Goal: Task Accomplishment & Management: Use online tool/utility

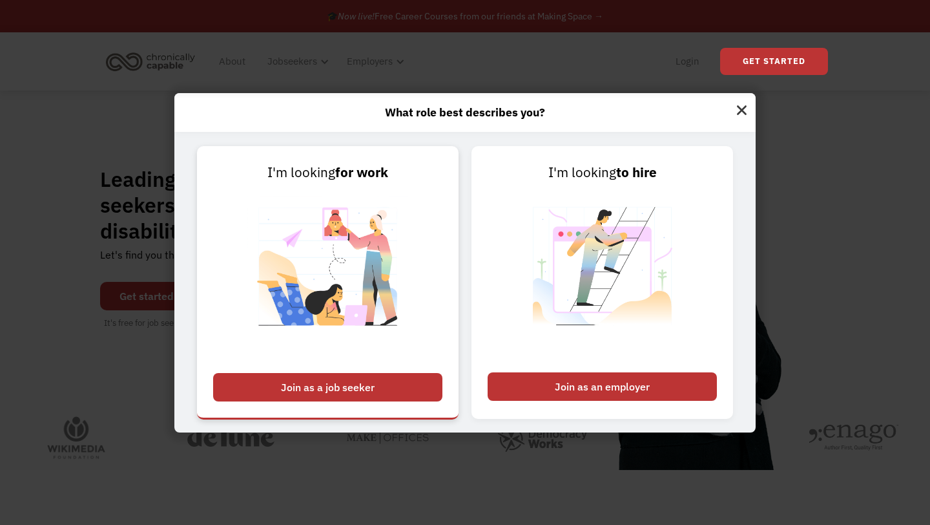
click at [355, 379] on div "Join as a job seeker" at bounding box center [327, 387] width 229 height 28
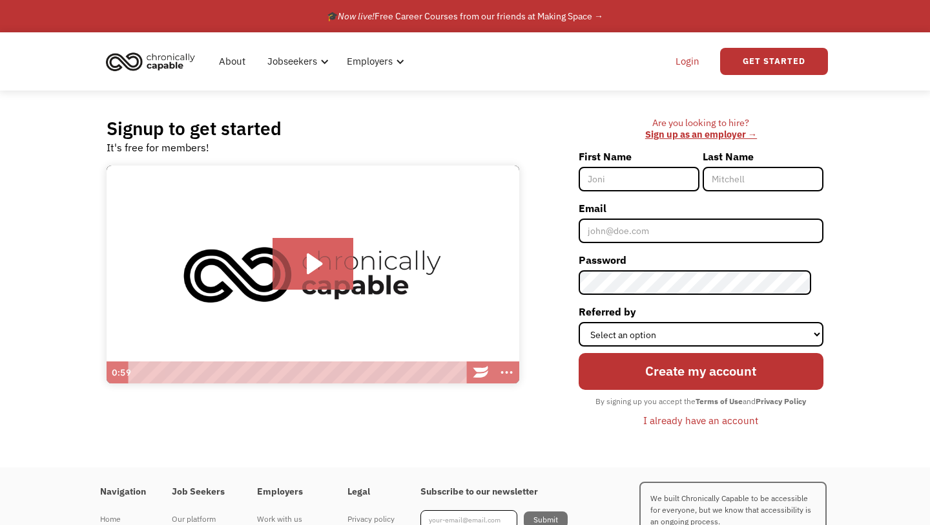
click at [696, 64] on link "Login" at bounding box center [687, 61] width 39 height 41
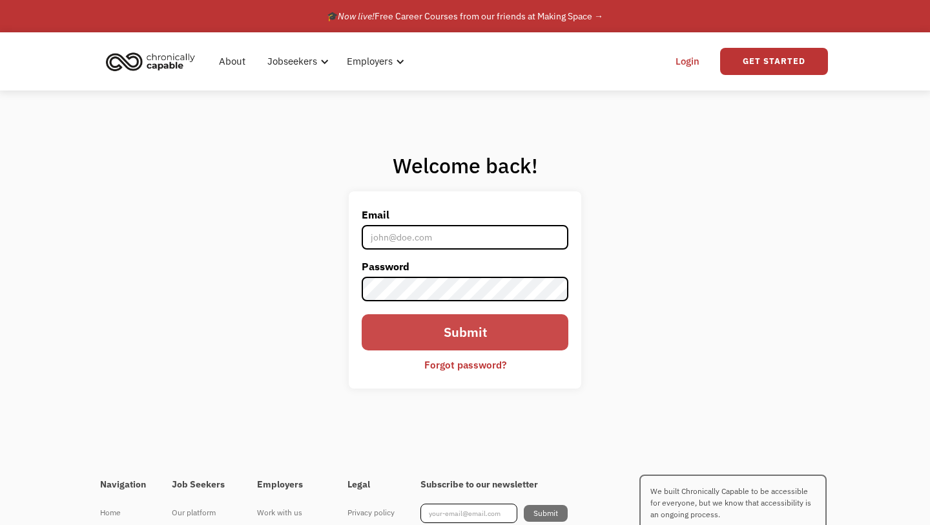
type input "[EMAIL_ADDRESS][DOMAIN_NAME]"
click at [435, 331] on input "Submit" at bounding box center [465, 332] width 207 height 36
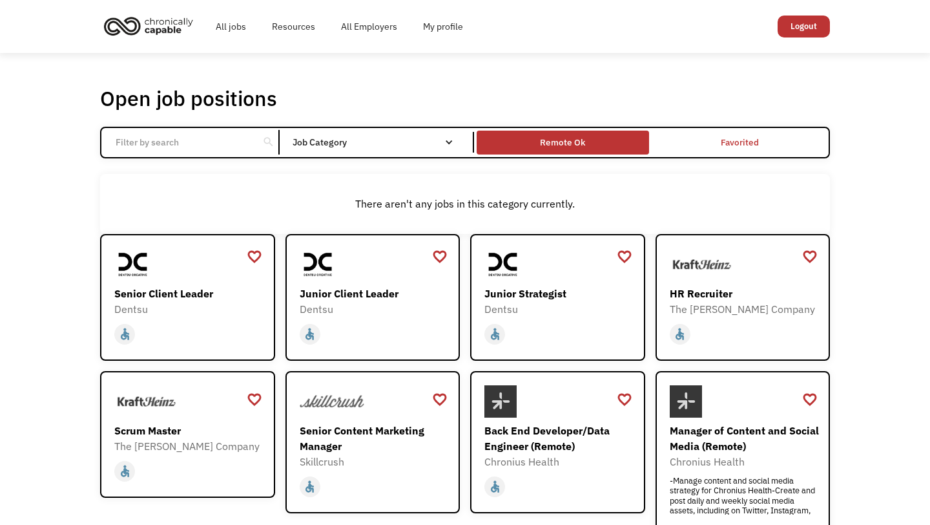
click at [565, 142] on div "Remote Ok" at bounding box center [562, 142] width 45 height 16
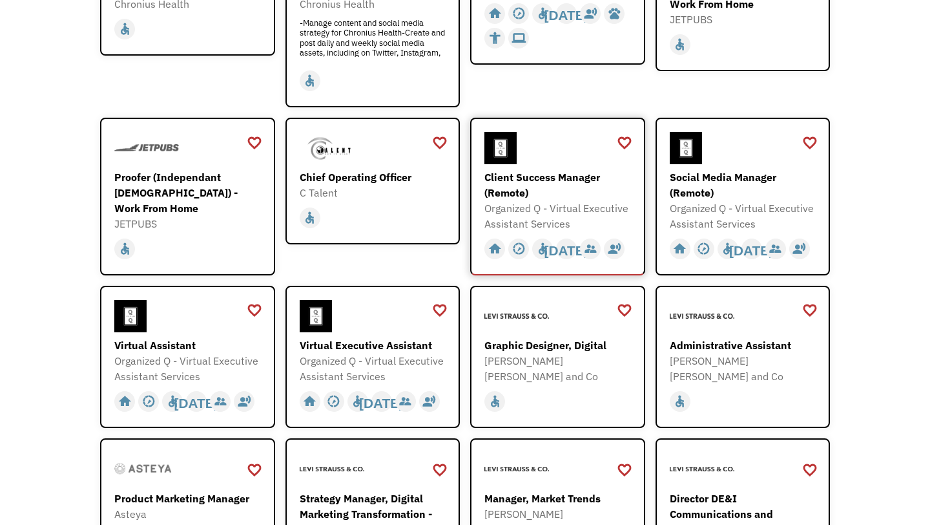
scroll to position [311, 0]
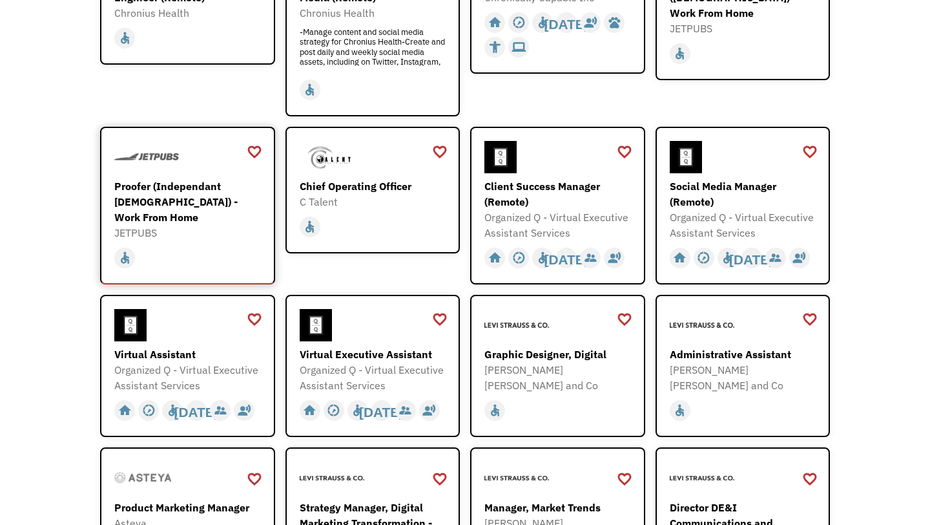
click at [198, 225] on div "JETPUBS" at bounding box center [189, 233] width 150 height 16
